Goal: Browse casually: Explore the website without a specific task or goal

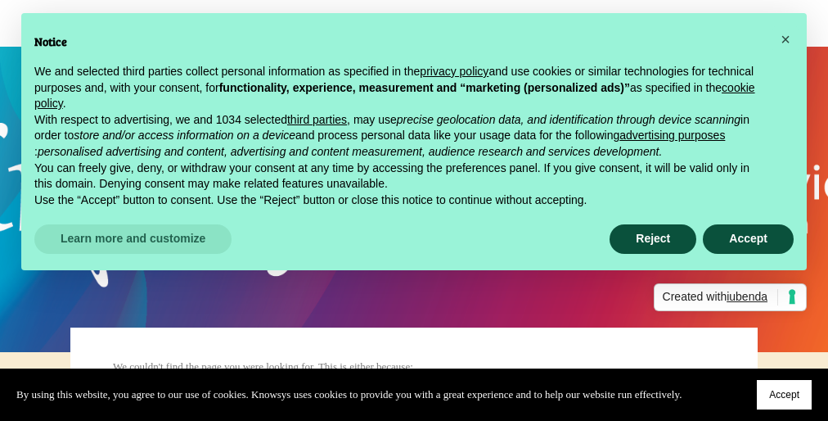
click at [782, 391] on span "Accept" at bounding box center [784, 394] width 30 height 11
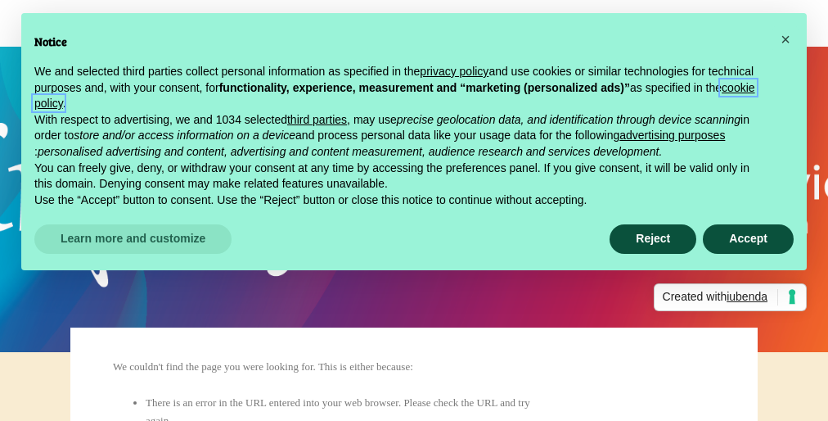
click at [309, 104] on link "cookie policy" at bounding box center [394, 95] width 721 height 29
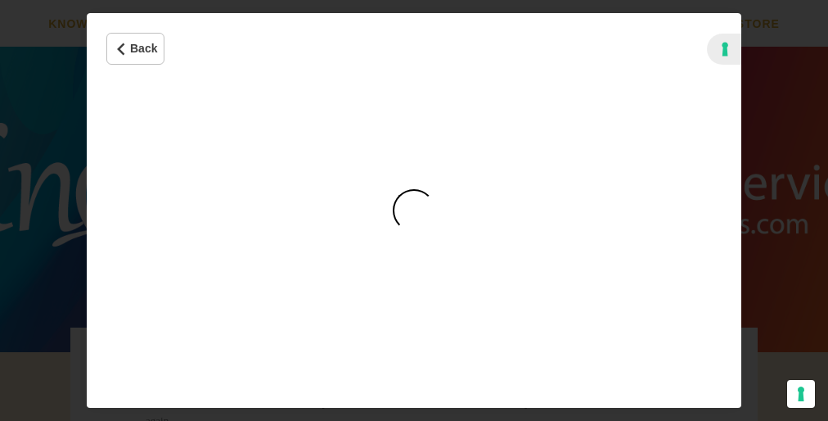
click at [419, 210] on div "Cookie Policy" at bounding box center [414, 210] width 43 height 43
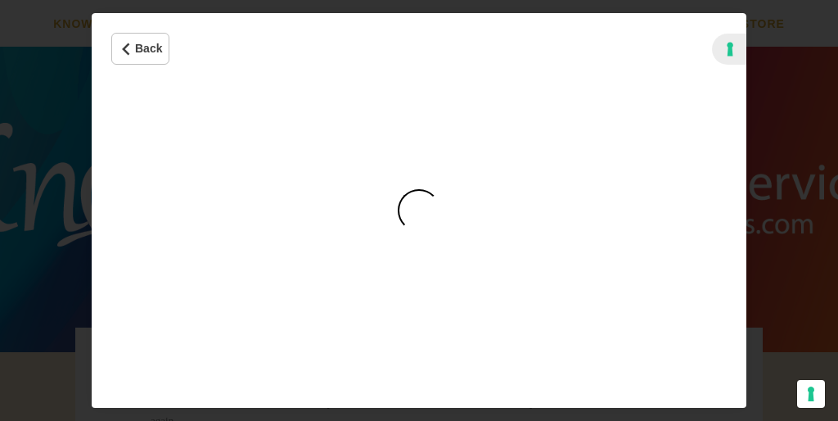
click at [419, 210] on div "Cookie Policy" at bounding box center [419, 210] width 43 height 43
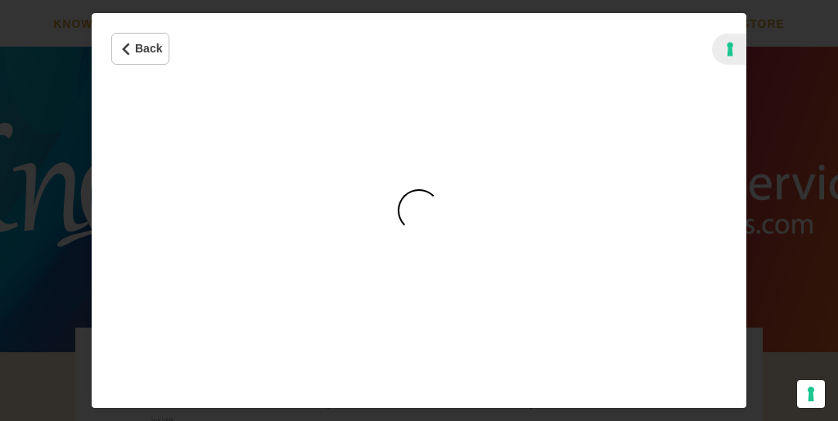
click at [419, 210] on div "Cookie Policy" at bounding box center [419, 210] width 43 height 43
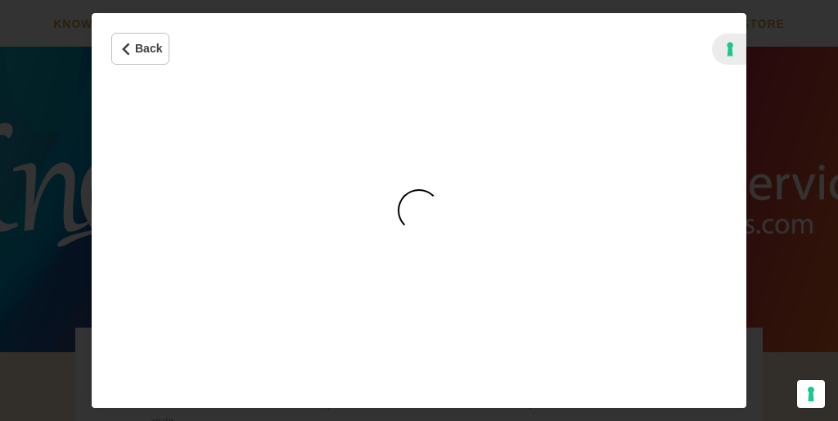
click at [419, 210] on div "Cookie Policy" at bounding box center [419, 210] width 43 height 43
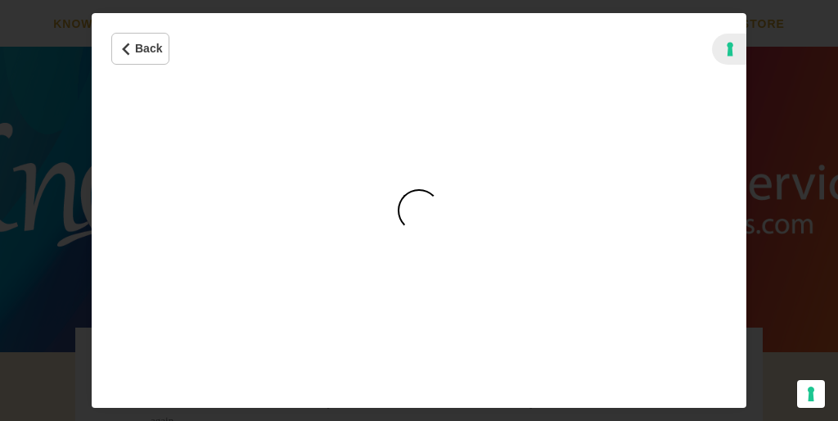
click at [419, 210] on div "Cookie Policy" at bounding box center [419, 210] width 43 height 43
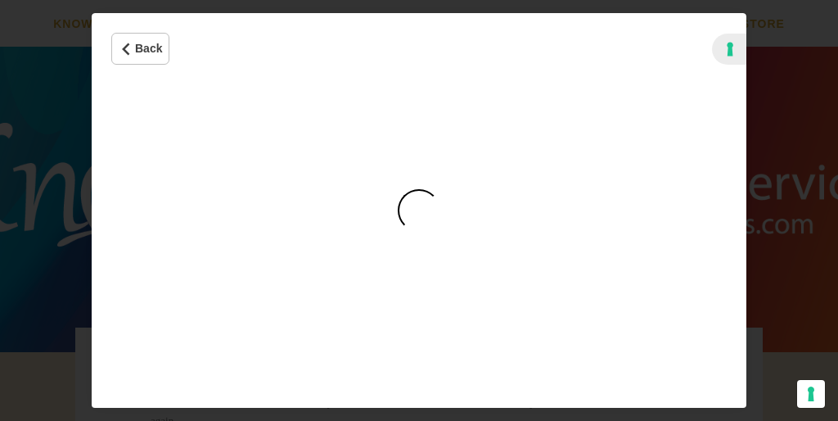
click at [419, 210] on div "Cookie Policy" at bounding box center [419, 210] width 43 height 43
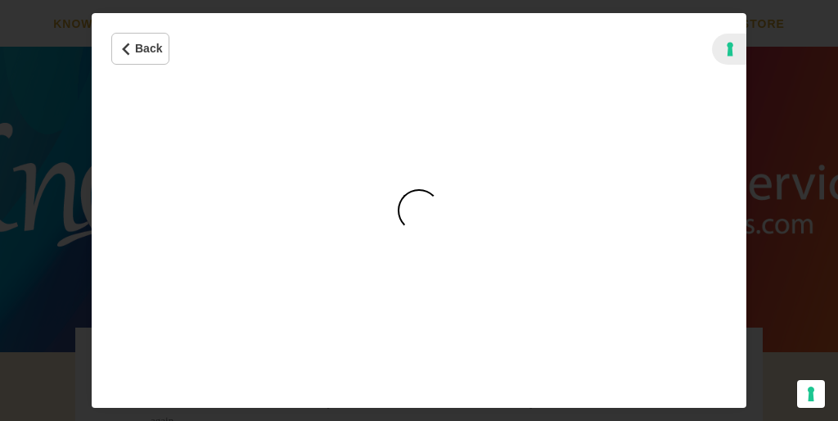
click at [419, 210] on div "Cookie Policy" at bounding box center [419, 210] width 43 height 43
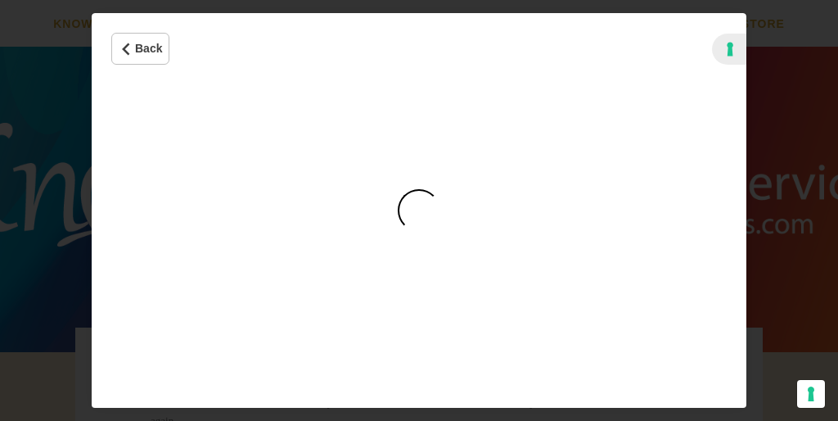
click at [419, 210] on div "Cookie Policy" at bounding box center [419, 210] width 43 height 43
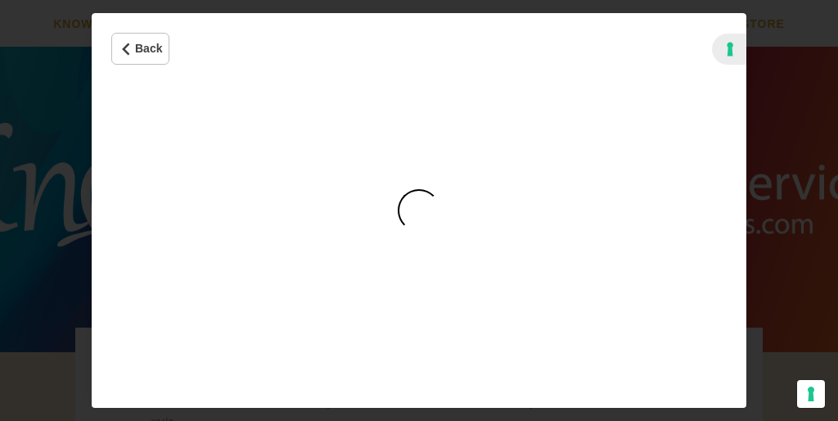
click at [419, 210] on div "Cookie Policy" at bounding box center [419, 210] width 43 height 43
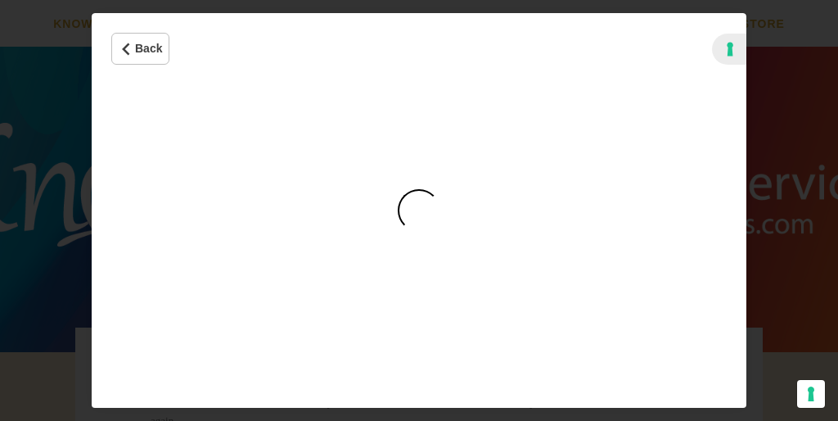
click at [419, 210] on div "Cookie Policy" at bounding box center [419, 210] width 43 height 43
